Goal: Obtain resource: Download file/media

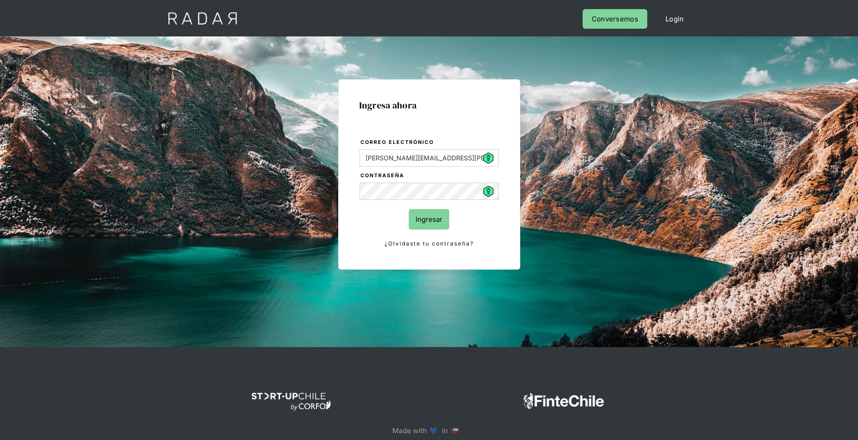
click at [439, 215] on input "Ingresar" at bounding box center [429, 219] width 41 height 20
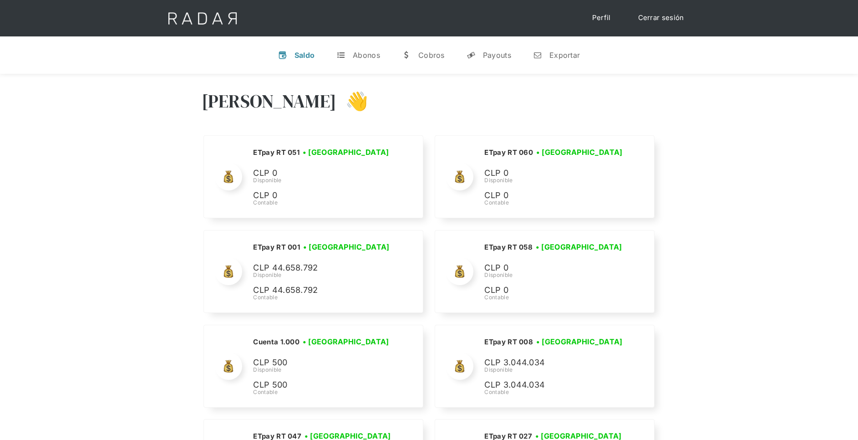
drag, startPoint x: 495, startPoint y: 51, endPoint x: 526, endPoint y: 110, distance: 66.4
click at [495, 51] on div "Payouts" at bounding box center [497, 55] width 28 height 9
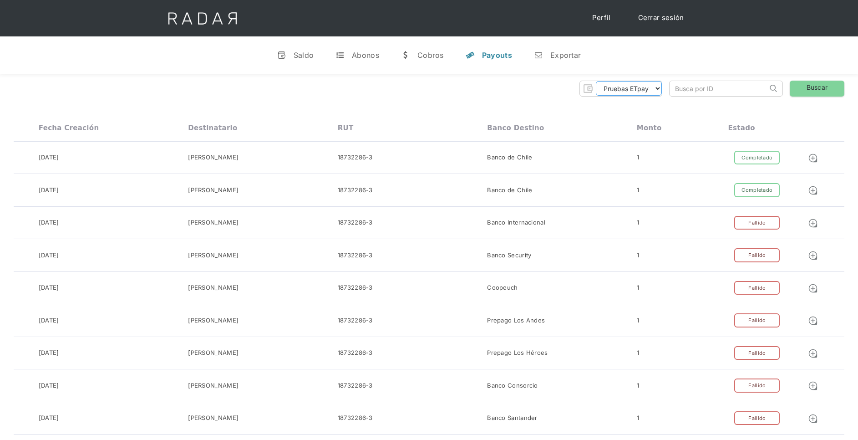
click at [630, 91] on select "Pruebas ETpay Cuenta 1.000 Cuenta 1.001 Cuenta 1.002 Cuenta 1.003 Cuenta 1.004 …" at bounding box center [629, 88] width 66 height 15
select select "etpay-cuenta-1001"
click at [596, 81] on select "Pruebas ETpay Cuenta 1.000 Cuenta 1.001 Cuenta 1.002 Cuenta 1.003 Cuenta 1.004 …" at bounding box center [629, 88] width 66 height 15
click at [806, 95] on link "Buscar" at bounding box center [817, 89] width 55 height 16
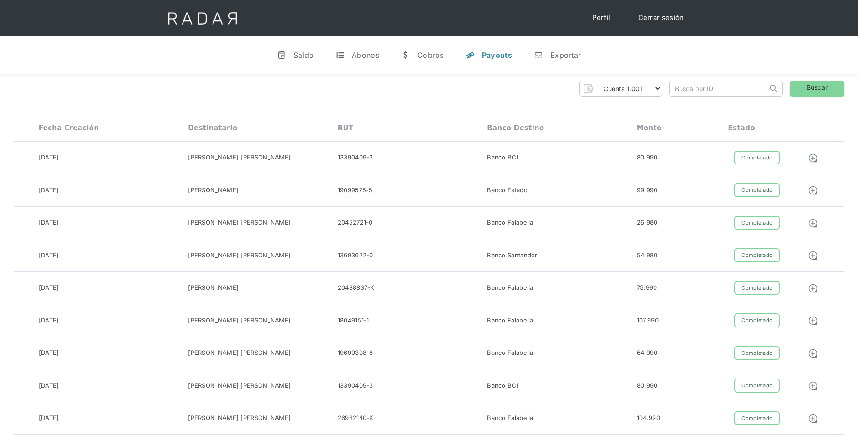
click at [716, 82] on input "search" at bounding box center [719, 88] width 98 height 15
click at [516, 86] on div "Pruebas ETpay Cuenta 1.000 Cuenta 1.001 Cuenta 1.002 Cuenta 1.003 Cuenta 1.004 …" at bounding box center [429, 89] width 831 height 16
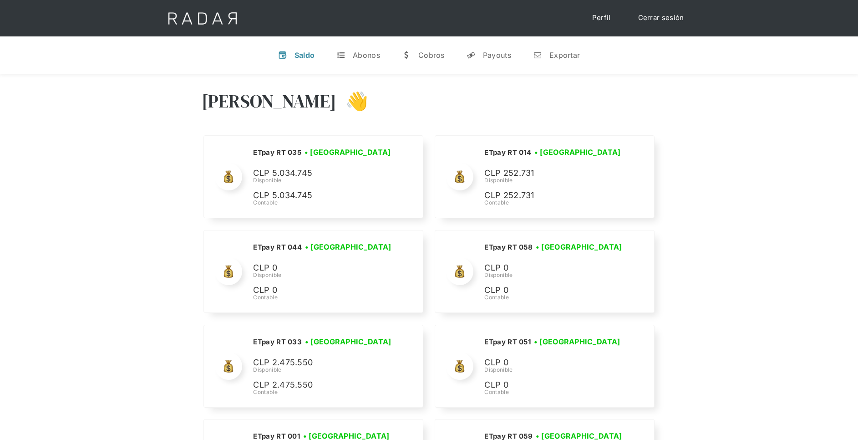
drag, startPoint x: 492, startPoint y: 58, endPoint x: 492, endPoint y: 79, distance: 21.0
click at [492, 57] on div "Payouts" at bounding box center [497, 55] width 28 height 9
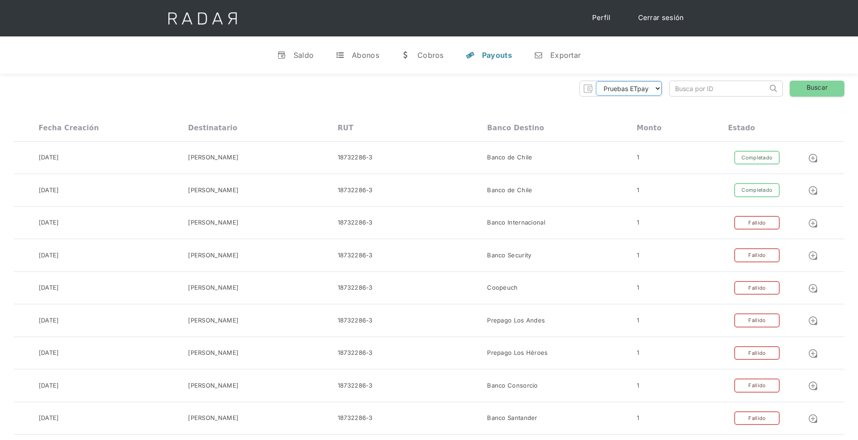
click at [655, 90] on select "Pruebas ETpay Cuenta 1.000 Cuenta 1.001 Cuenta 1.002 Cuenta 1.003 Cuenta 1.004 …" at bounding box center [629, 88] width 66 height 15
select select "etpay-cuenta-1001"
click at [596, 81] on select "Pruebas ETpay Cuenta 1.000 Cuenta 1.001 Cuenta 1.002 Cuenta 1.003 Cuenta 1.004 …" at bounding box center [629, 88] width 66 height 15
click at [832, 89] on link "Buscar" at bounding box center [817, 89] width 55 height 16
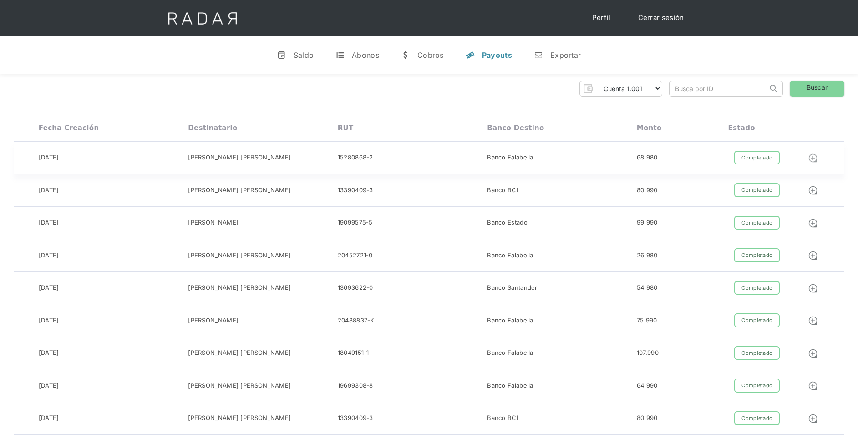
click at [814, 157] on img at bounding box center [813, 158] width 10 height 10
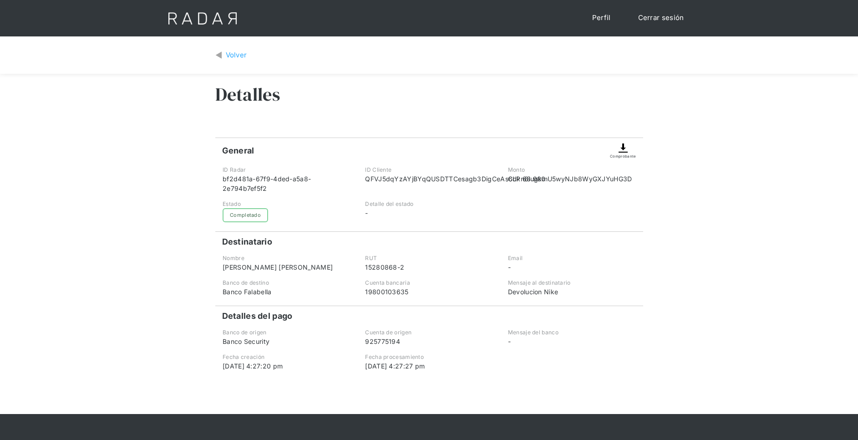
click at [630, 150] on div "Comprobante" at bounding box center [623, 148] width 26 height 21
click at [620, 149] on img at bounding box center [623, 148] width 11 height 11
click at [622, 149] on img at bounding box center [623, 148] width 11 height 11
click at [626, 152] on img at bounding box center [623, 148] width 11 height 11
click at [230, 52] on div "Volver" at bounding box center [236, 55] width 21 height 10
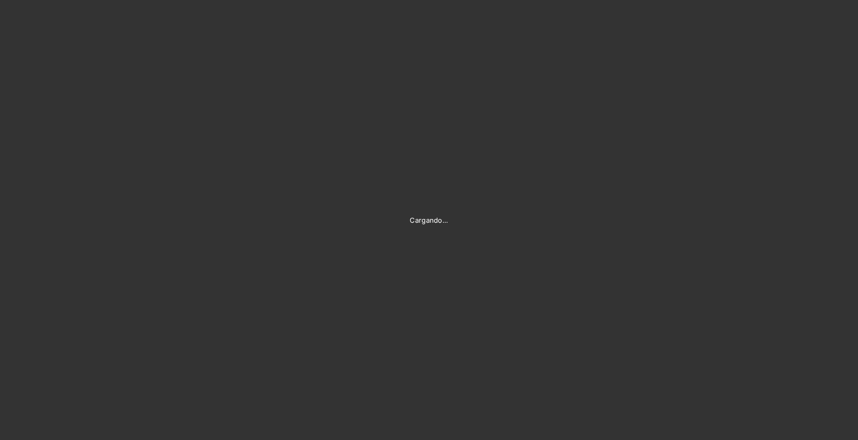
type input "[PERSON_NAME][EMAIL_ADDRESS][PERSON_NAME][DOMAIN_NAME]"
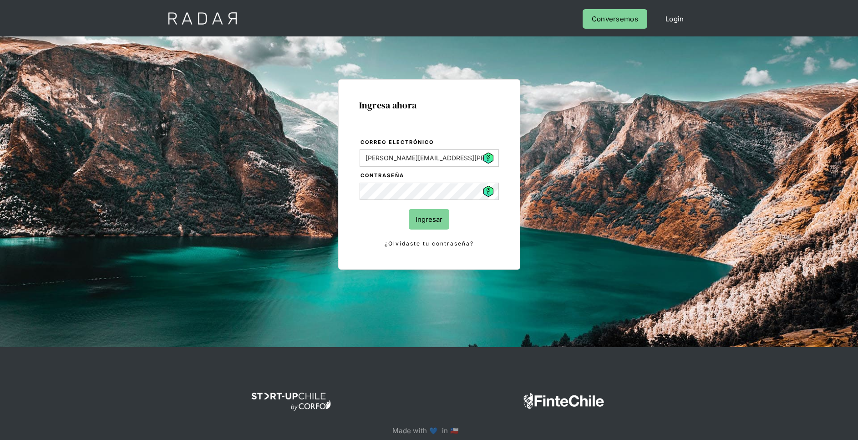
click at [431, 214] on input "Ingresar" at bounding box center [429, 219] width 41 height 20
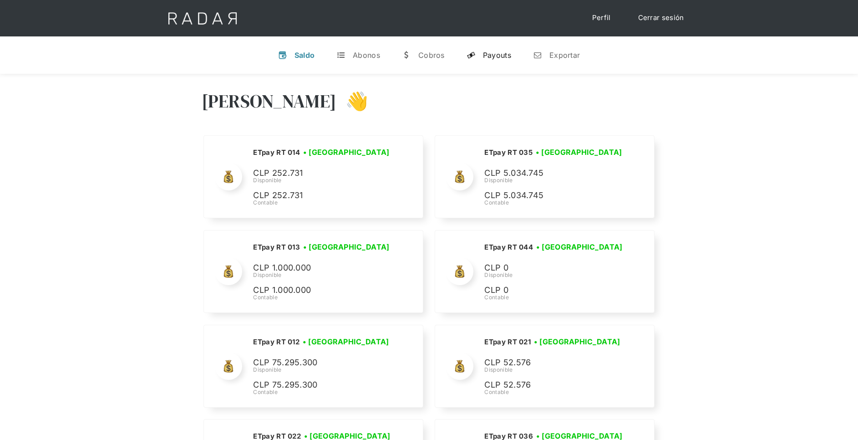
click at [501, 56] on div "Payouts" at bounding box center [497, 55] width 28 height 9
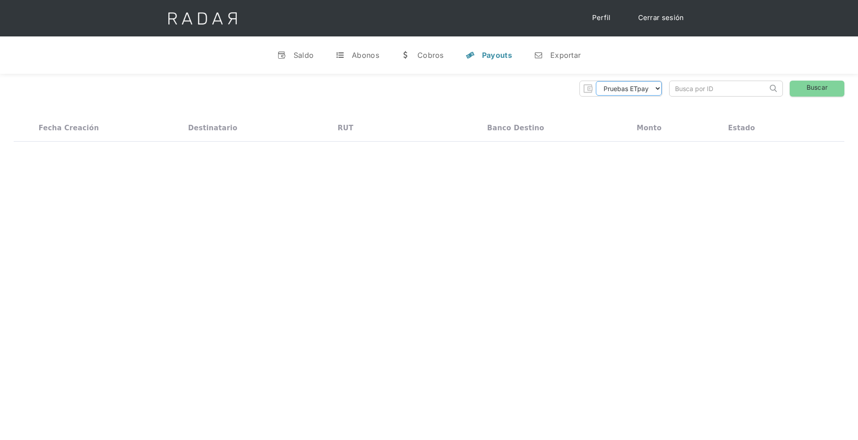
drag, startPoint x: 623, startPoint y: 90, endPoint x: 625, endPoint y: 96, distance: 6.3
click at [623, 90] on select "Pruebas ETpay Cuenta 1.000 Cuenta 1.001 Cuenta 1.002 Cuenta 1.003 Cuenta 1.004 …" at bounding box center [629, 88] width 66 height 15
select select "etpay-cuenta-1001"
click at [596, 81] on select "Pruebas ETpay Cuenta 1.000 Cuenta 1.001 Cuenta 1.002 Cuenta 1.003 Cuenta 1.004 …" at bounding box center [629, 88] width 66 height 15
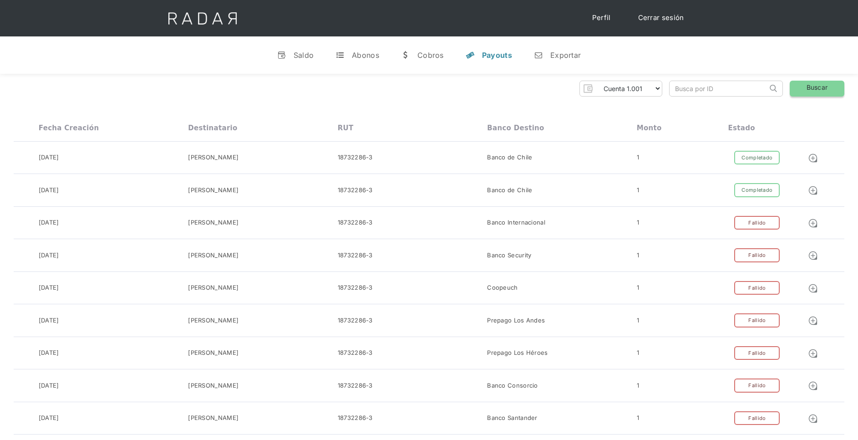
click at [810, 88] on link "Buscar" at bounding box center [817, 89] width 55 height 16
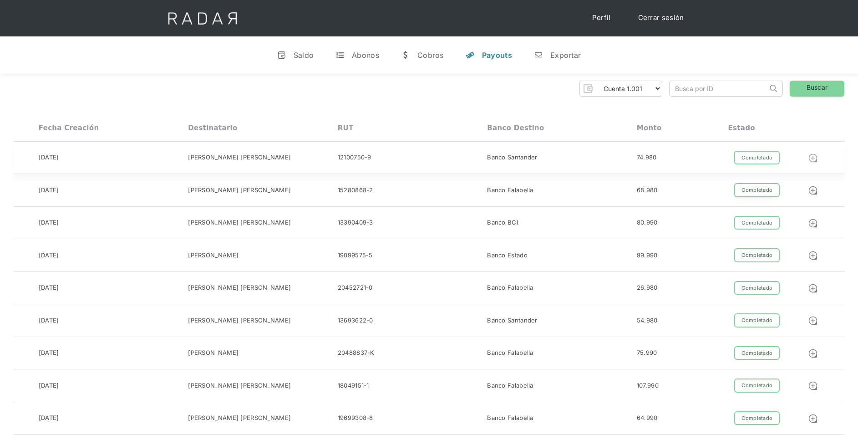
click at [810, 155] on img at bounding box center [813, 158] width 10 height 10
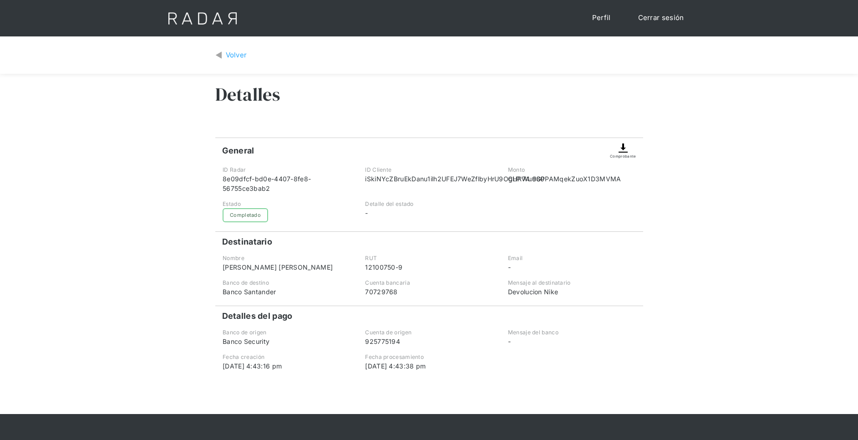
click at [630, 138] on div "Comprobante" at bounding box center [623, 148] width 26 height 21
click at [629, 147] on img at bounding box center [623, 148] width 11 height 11
click at [623, 147] on img at bounding box center [623, 148] width 11 height 11
click at [623, 152] on img at bounding box center [623, 148] width 11 height 11
click at [230, 55] on div "Volver" at bounding box center [236, 55] width 21 height 10
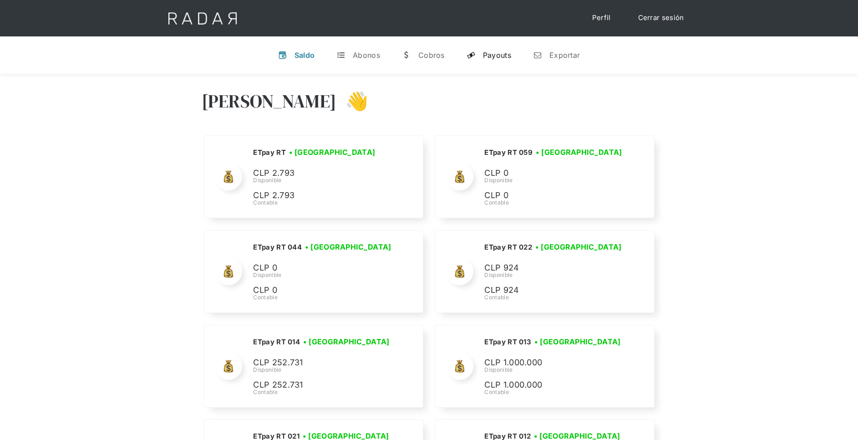
click at [501, 56] on div "Payouts" at bounding box center [497, 55] width 28 height 9
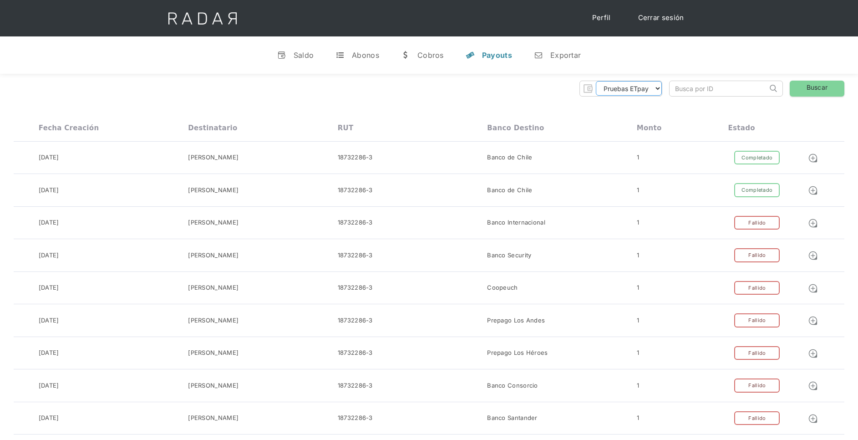
click at [615, 92] on select "Pruebas ETpay Cuenta 1.000 Cuenta 1.001 Cuenta 1.002 Cuenta 1.003 Cuenta 1.004 …" at bounding box center [629, 88] width 66 height 15
select select "etpay-cuenta-1001"
click at [596, 81] on select "Pruebas ETpay Cuenta 1.000 Cuenta 1.001 Cuenta 1.002 Cuenta 1.003 Cuenta 1.004 …" at bounding box center [629, 88] width 66 height 15
click at [834, 82] on link "Buscar" at bounding box center [817, 89] width 55 height 16
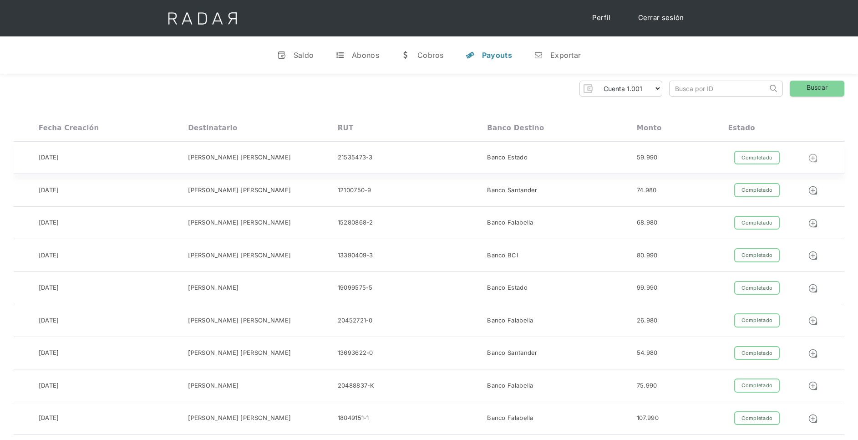
click at [817, 158] on img at bounding box center [813, 158] width 10 height 10
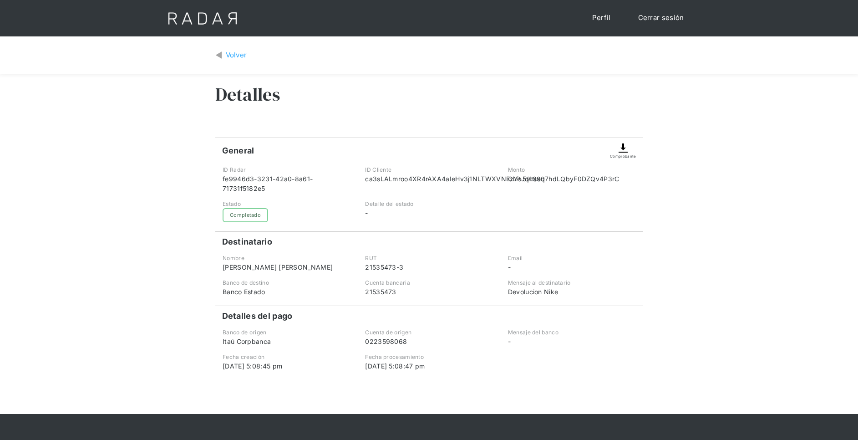
click at [624, 154] on div "Comprobante" at bounding box center [623, 155] width 26 height 5
click at [626, 154] on div "Comprobante" at bounding box center [623, 155] width 26 height 5
click at [227, 49] on div "Volver" at bounding box center [429, 55] width 428 height 24
click at [232, 53] on div "Volver" at bounding box center [236, 55] width 21 height 10
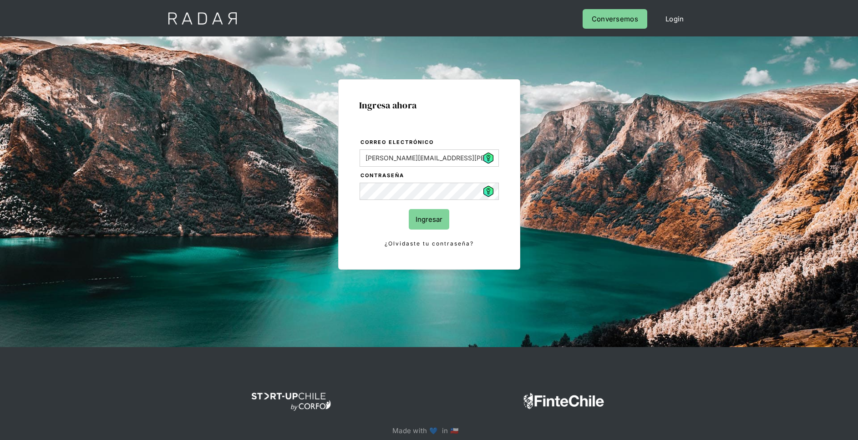
click at [445, 220] on input "Ingresar" at bounding box center [429, 219] width 41 height 20
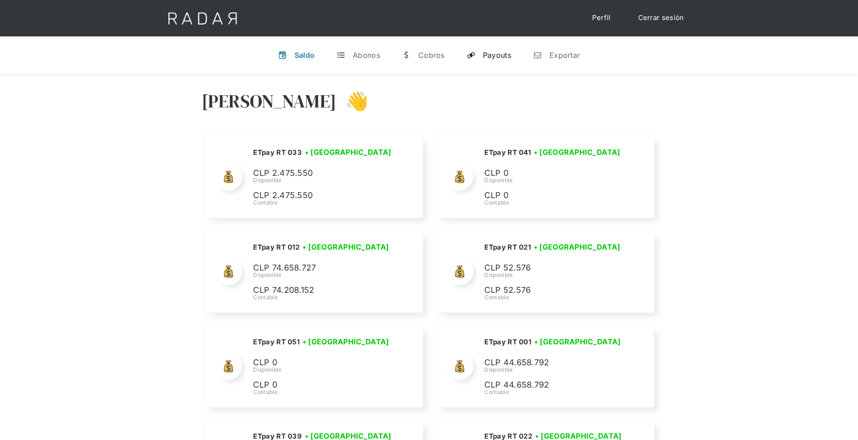
click at [506, 58] on div "Payouts" at bounding box center [497, 55] width 28 height 9
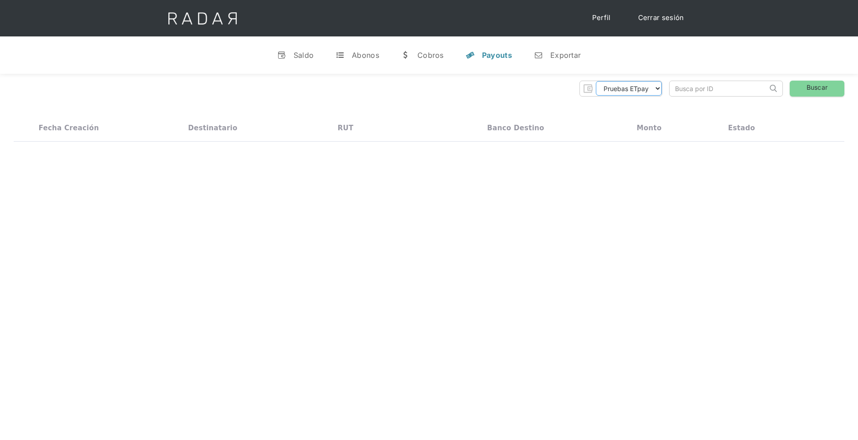
click at [617, 87] on select "Pruebas ETpay Cuenta 1.000 Cuenta 1.001 Cuenta 1.002 Cuenta 1.003 Cuenta 1.004 …" at bounding box center [629, 88] width 66 height 15
select select "etpay-cuenta-1001"
click at [596, 81] on select "Pruebas ETpay Cuenta 1.000 Cuenta 1.001 Cuenta 1.002 Cuenta 1.003 Cuenta 1.004 …" at bounding box center [629, 88] width 66 height 15
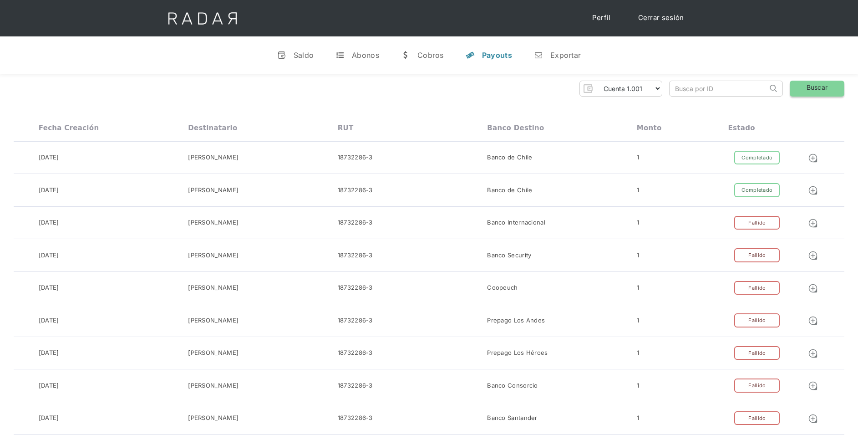
click at [802, 87] on link "Buscar" at bounding box center [817, 89] width 55 height 16
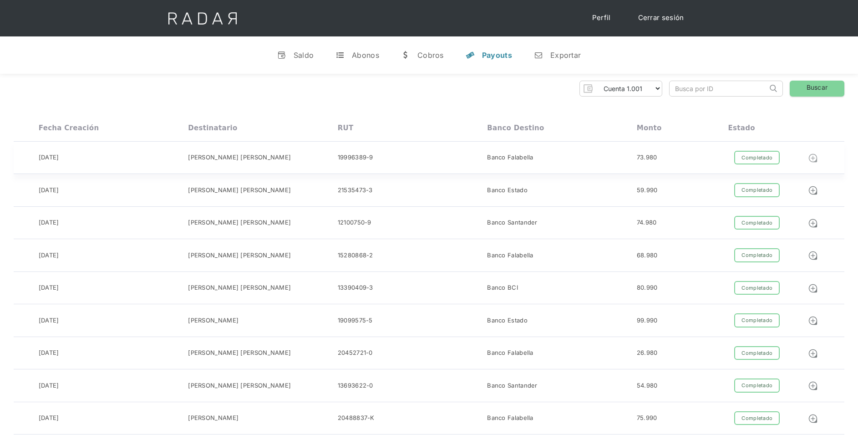
click at [813, 156] on img at bounding box center [813, 158] width 10 height 10
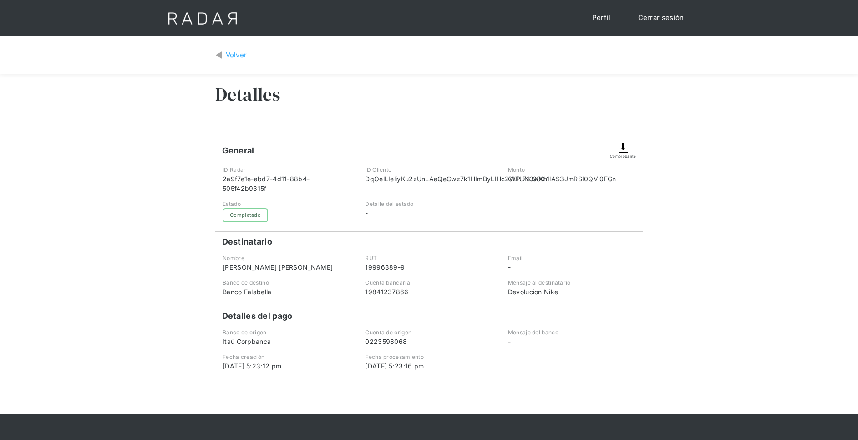
click at [628, 151] on img at bounding box center [623, 148] width 11 height 11
click at [623, 148] on img at bounding box center [623, 148] width 11 height 11
click at [227, 59] on div "Volver" at bounding box center [236, 55] width 21 height 10
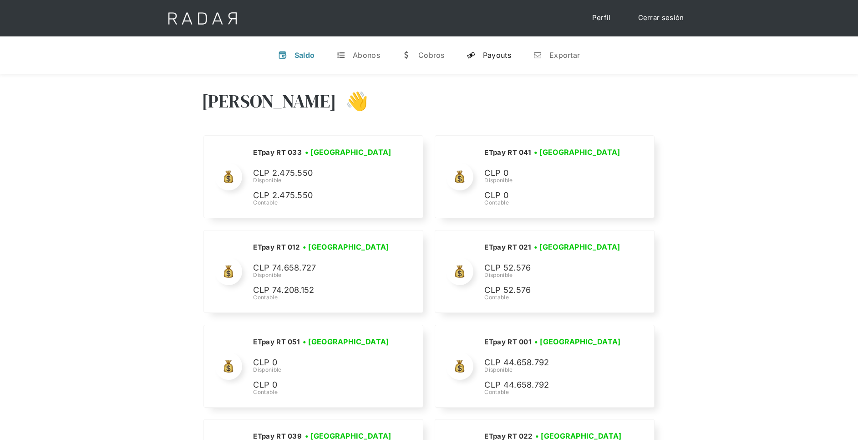
click at [500, 56] on div "Payouts" at bounding box center [497, 55] width 28 height 9
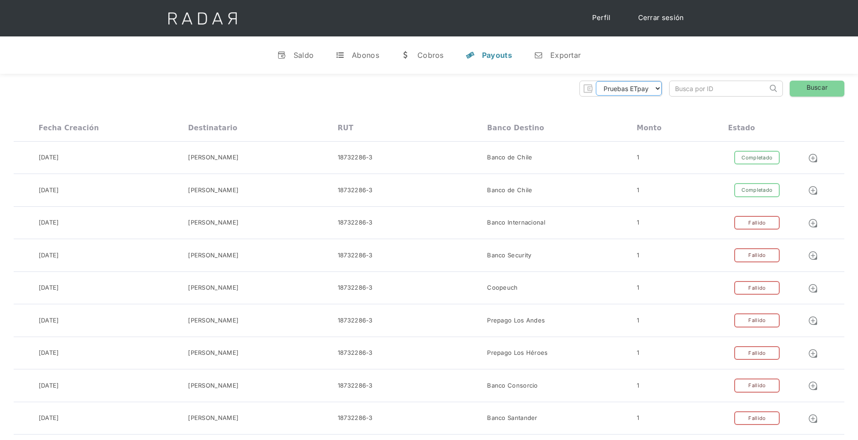
click at [654, 89] on select "Pruebas ETpay Cuenta 1.000 Cuenta 1.001 Cuenta 1.002 Cuenta 1.003 Cuenta 1.004 …" at bounding box center [629, 88] width 66 height 15
select select "etpay-cuenta-1001"
click at [596, 81] on select "Pruebas ETpay Cuenta 1.000 Cuenta 1.001 Cuenta 1.002 Cuenta 1.003 Cuenta 1.004 …" at bounding box center [629, 88] width 66 height 15
click at [824, 86] on link "Buscar" at bounding box center [817, 89] width 55 height 16
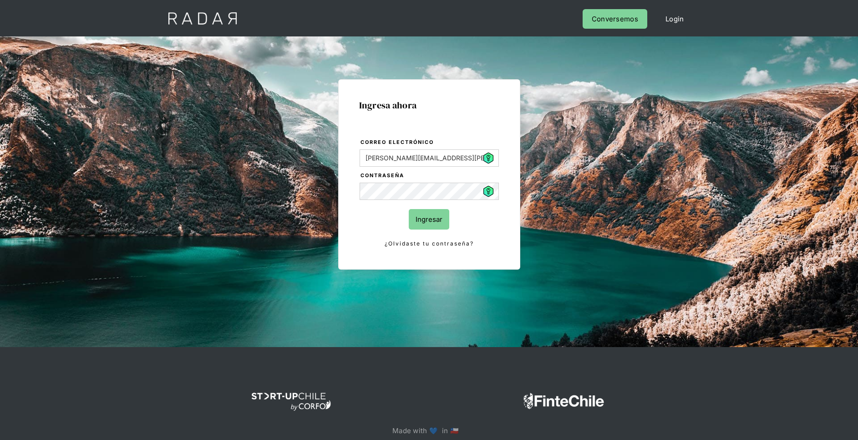
click at [444, 215] on input "Ingresar" at bounding box center [429, 219] width 41 height 20
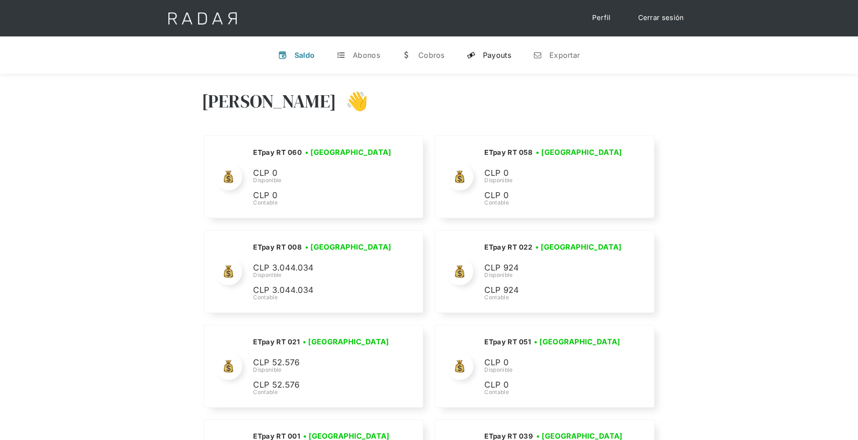
click at [510, 49] on link "y Payouts" at bounding box center [489, 55] width 59 height 24
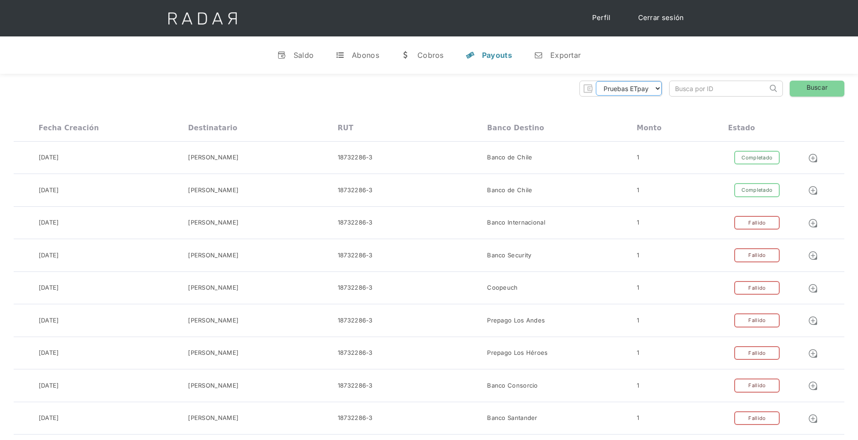
click at [633, 90] on select "Pruebas ETpay Cuenta 1.000 Cuenta 1.001 Cuenta 1.002 Cuenta 1.003 Cuenta 1.004 …" at bounding box center [629, 88] width 66 height 15
select select "etpay-cuenta-1001"
click at [596, 81] on select "Pruebas ETpay Cuenta 1.000 Cuenta 1.001 Cuenta 1.002 Cuenta 1.003 Cuenta 1.004 …" at bounding box center [629, 88] width 66 height 15
click at [815, 88] on link "Buscar" at bounding box center [817, 89] width 55 height 16
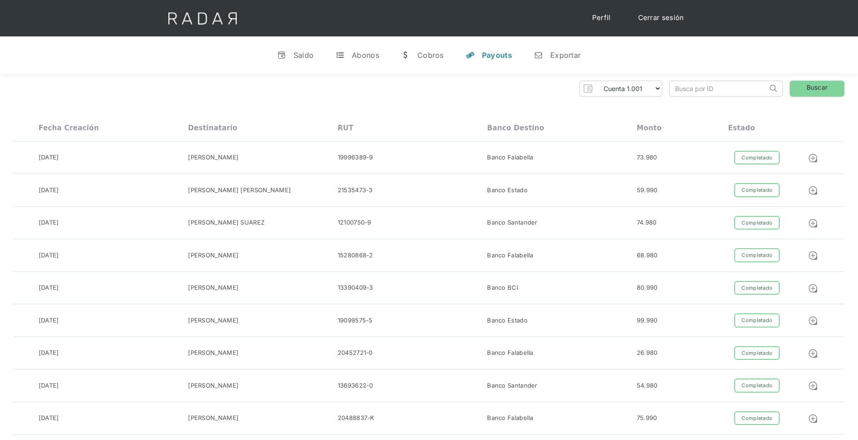
click at [424, 82] on div "Pruebas ETpay Cuenta 1.000 Cuenta 1.001 Cuenta 1.002 Cuenta 1.003 Cuenta 1.004 …" at bounding box center [429, 89] width 831 height 16
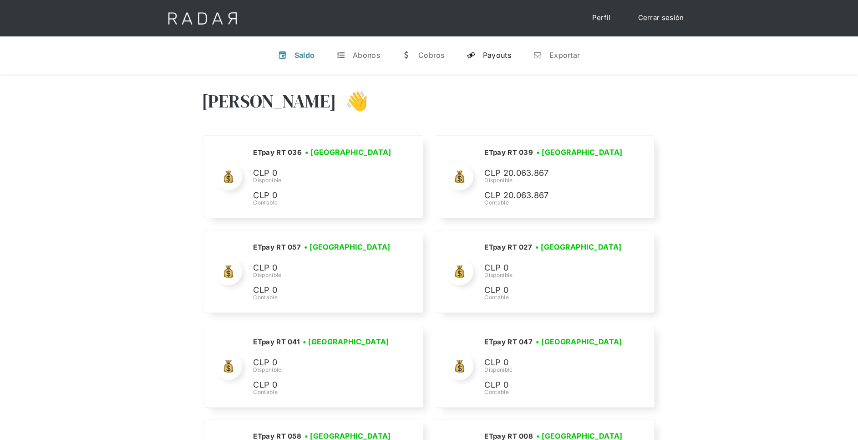
click at [491, 53] on div "Payouts" at bounding box center [497, 55] width 28 height 9
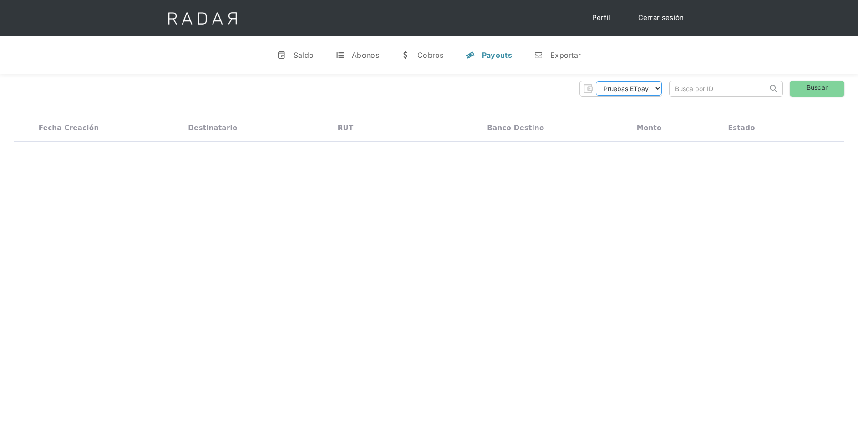
click at [655, 90] on select "Pruebas ETpay Cuenta 1.000 Cuenta 1.001 Cuenta 1.002 Cuenta 1.003 Cuenta 1.004 …" at bounding box center [629, 88] width 66 height 15
select select "etpay-cuenta-1001"
click at [596, 81] on select "Pruebas ETpay Cuenta 1.000 Cuenta 1.001 Cuenta 1.002 Cuenta 1.003 Cuenta 1.004 …" at bounding box center [629, 88] width 66 height 15
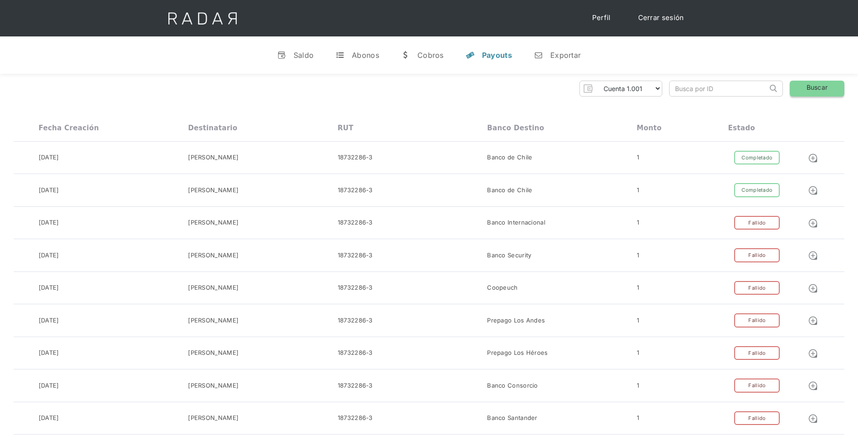
click at [817, 88] on link "Buscar" at bounding box center [817, 89] width 55 height 16
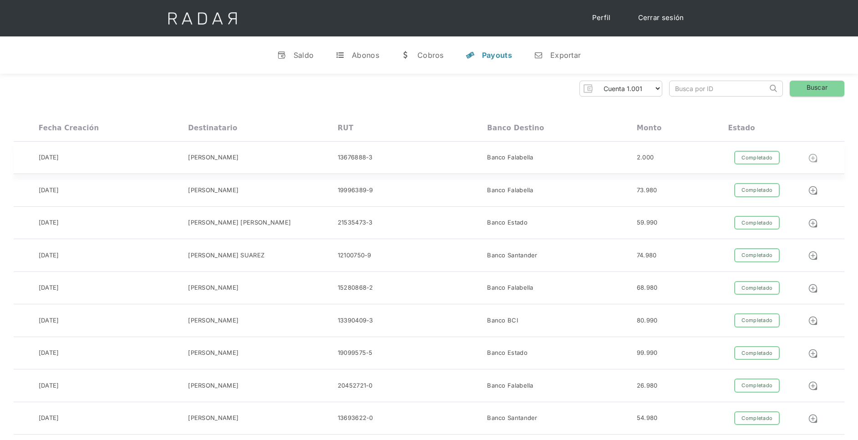
click at [816, 157] on img at bounding box center [813, 158] width 10 height 10
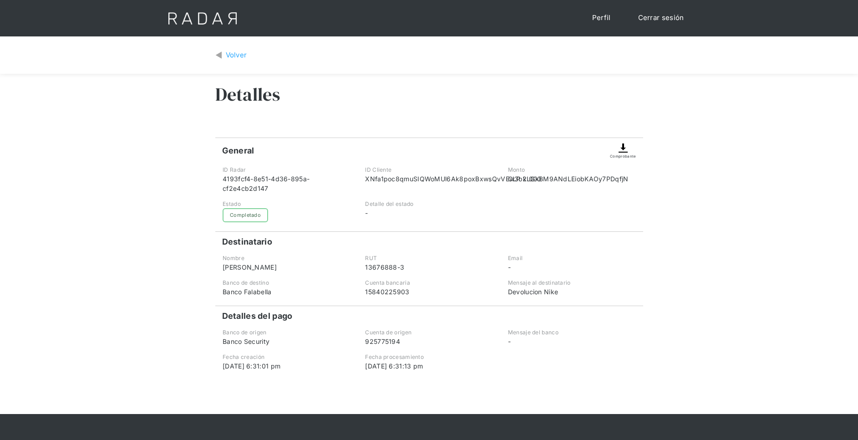
click at [624, 145] on img at bounding box center [623, 148] width 11 height 11
click at [623, 151] on img at bounding box center [623, 148] width 11 height 11
